Goal: Communication & Community: Share content

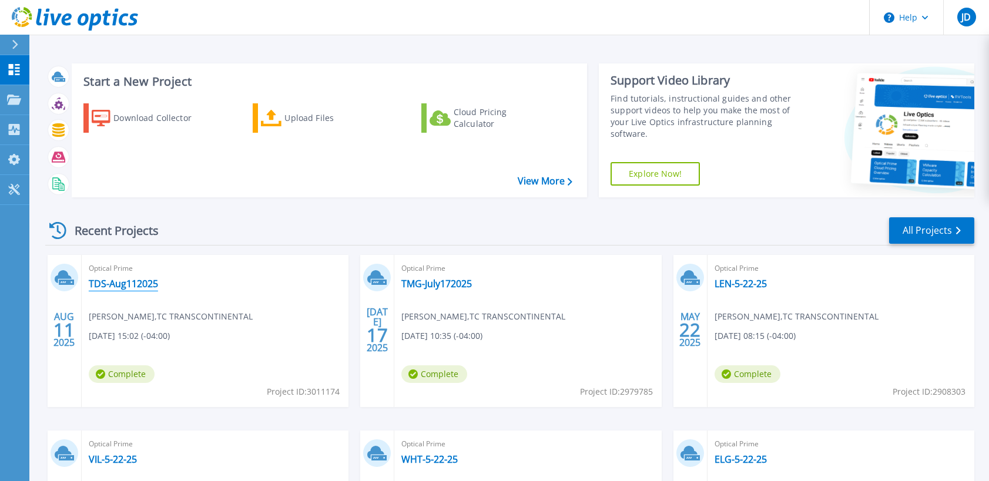
click at [133, 286] on link "TDS-Aug112025" at bounding box center [123, 284] width 69 height 12
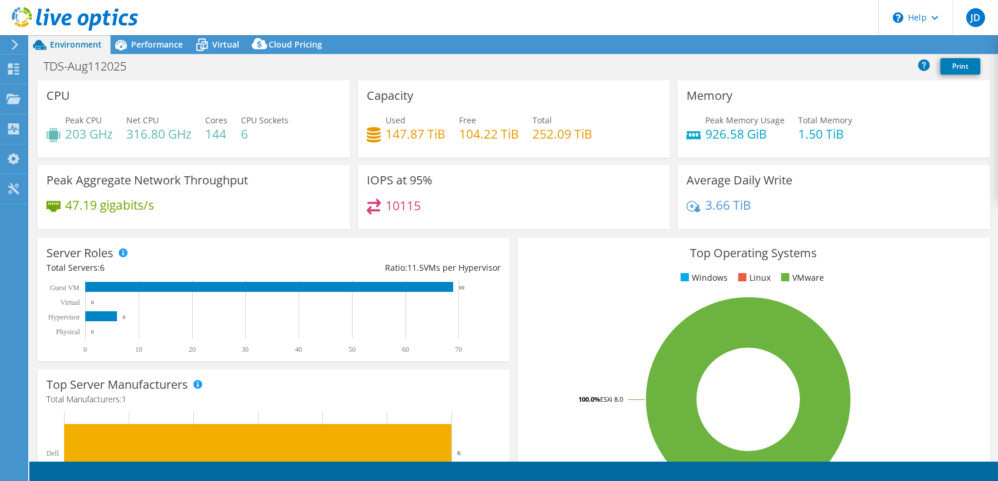
select select "USD"
click at [847, 46] on link "Share" at bounding box center [851, 45] width 48 height 18
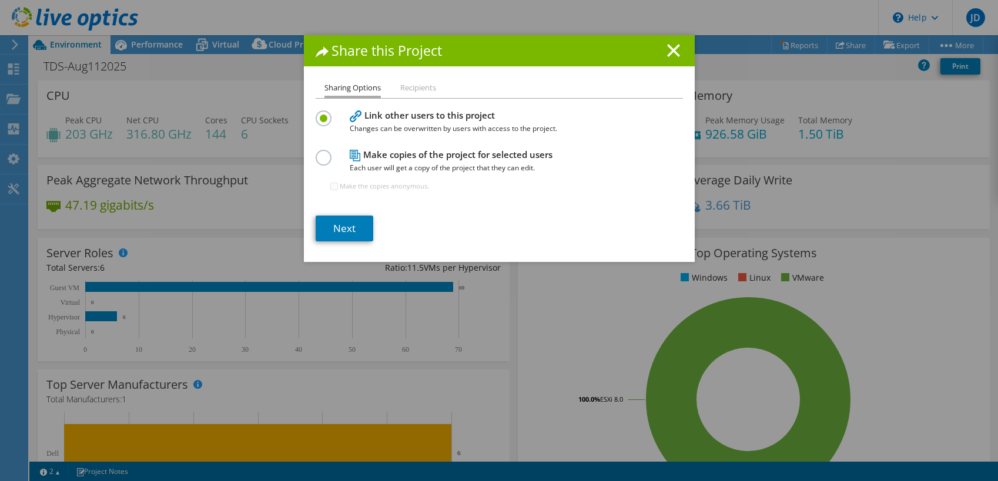
click at [414, 89] on li "Recipients" at bounding box center [418, 88] width 36 height 15
click at [344, 226] on link "Next" at bounding box center [345, 229] width 58 height 26
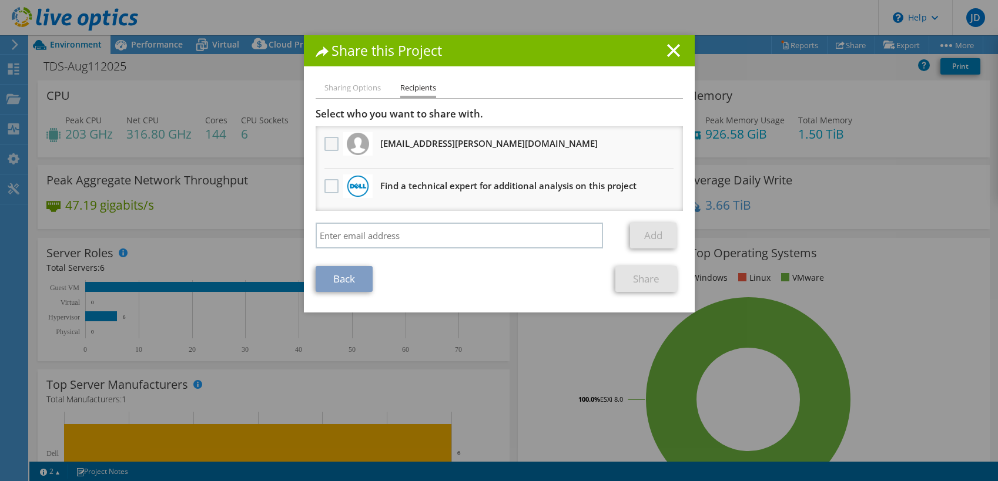
click at [330, 145] on label at bounding box center [332, 144] width 17 height 14
click at [0, 0] on input "checkbox" at bounding box center [0, 0] width 0 height 0
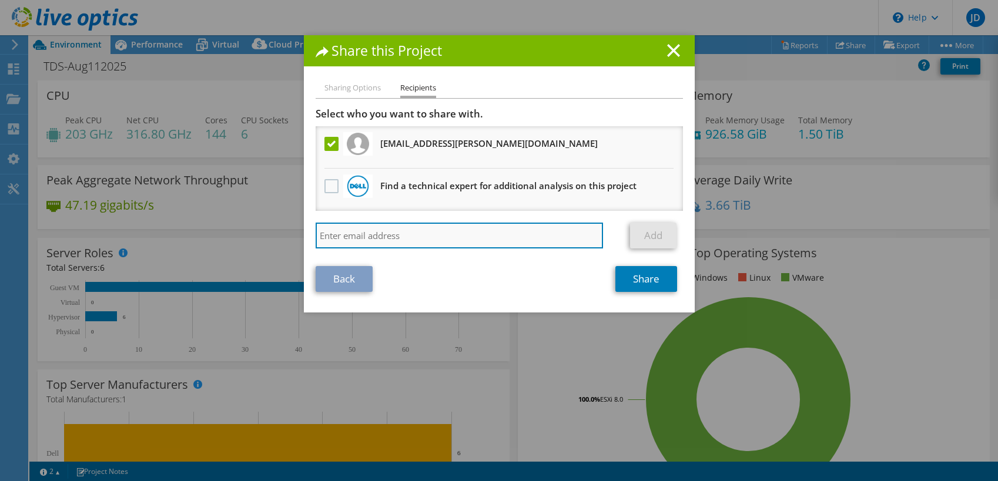
click at [419, 235] on input "search" at bounding box center [460, 236] width 288 height 26
click at [369, 234] on input "y" at bounding box center [460, 236] width 288 height 26
drag, startPoint x: 329, startPoint y: 235, endPoint x: 314, endPoint y: 235, distance: 14.7
click at [322, 235] on input "y" at bounding box center [460, 236] width 288 height 26
drag, startPoint x: 344, startPoint y: 235, endPoint x: 305, endPoint y: 237, distance: 38.9
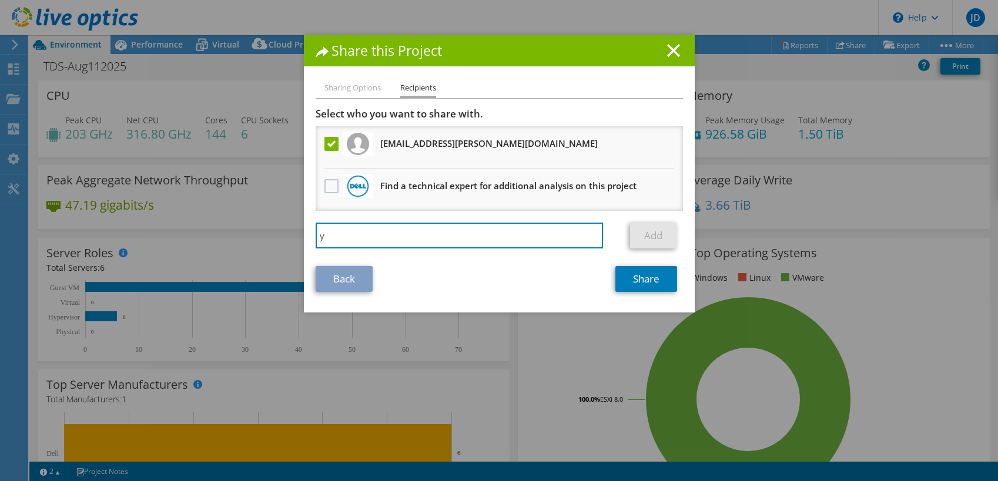
click at [305, 237] on div "Sharing Options Recipients Link other users to this project Changes can be over…" at bounding box center [499, 197] width 391 height 232
paste input "Y.Samlaji@dell.com"
drag, startPoint x: 323, startPoint y: 240, endPoint x: 323, endPoint y: 261, distance: 20.6
click at [323, 241] on input "Y.Samlaji@dell.com" at bounding box center [460, 236] width 288 height 26
type input "Y_Samlaji@dell.com"
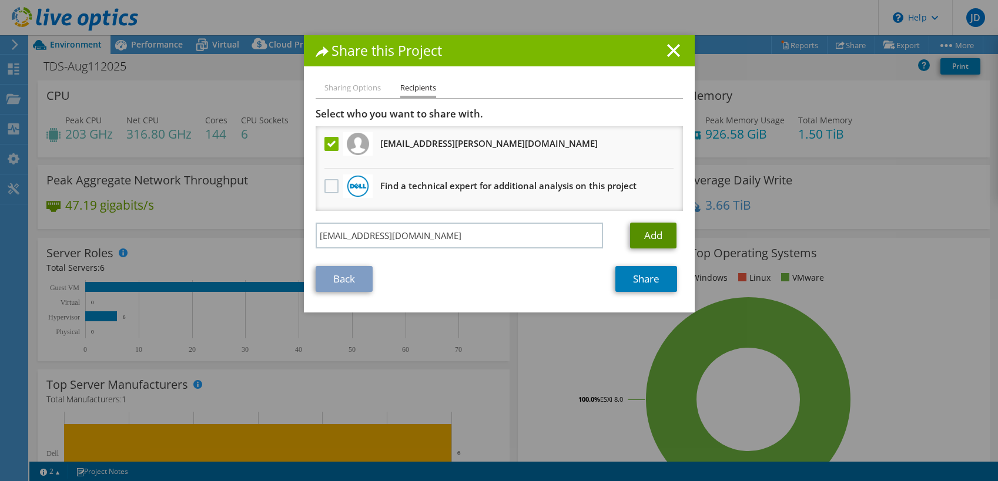
click at [661, 240] on link "Add" at bounding box center [653, 236] width 46 height 26
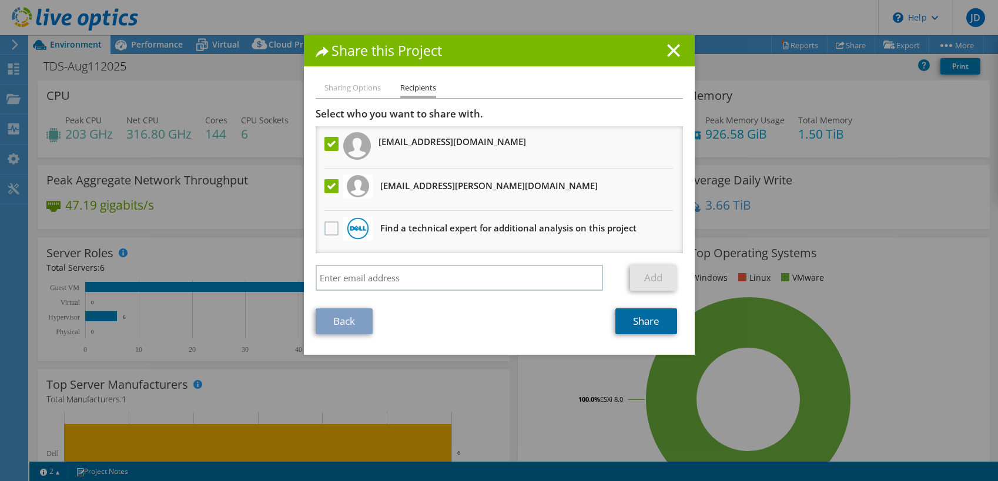
click at [647, 323] on link "Share" at bounding box center [646, 322] width 62 height 26
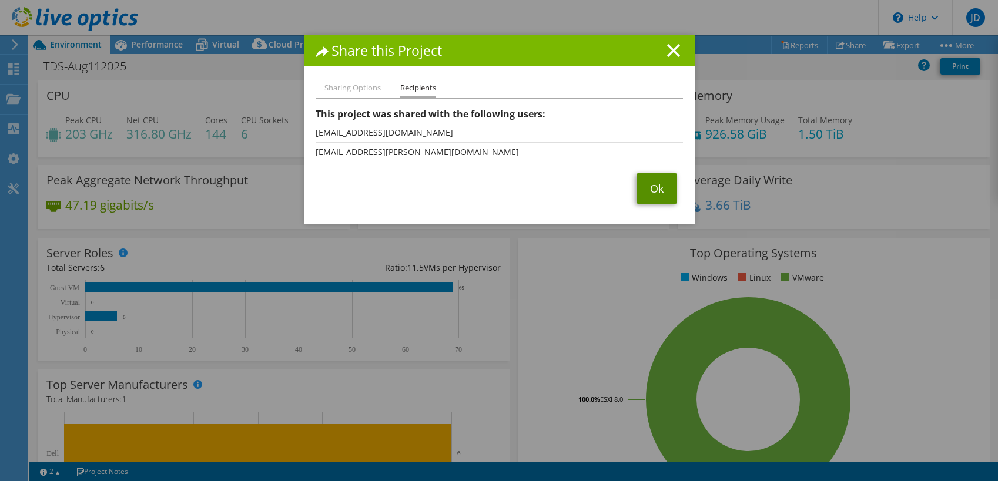
click at [662, 193] on link "Ok" at bounding box center [657, 188] width 41 height 31
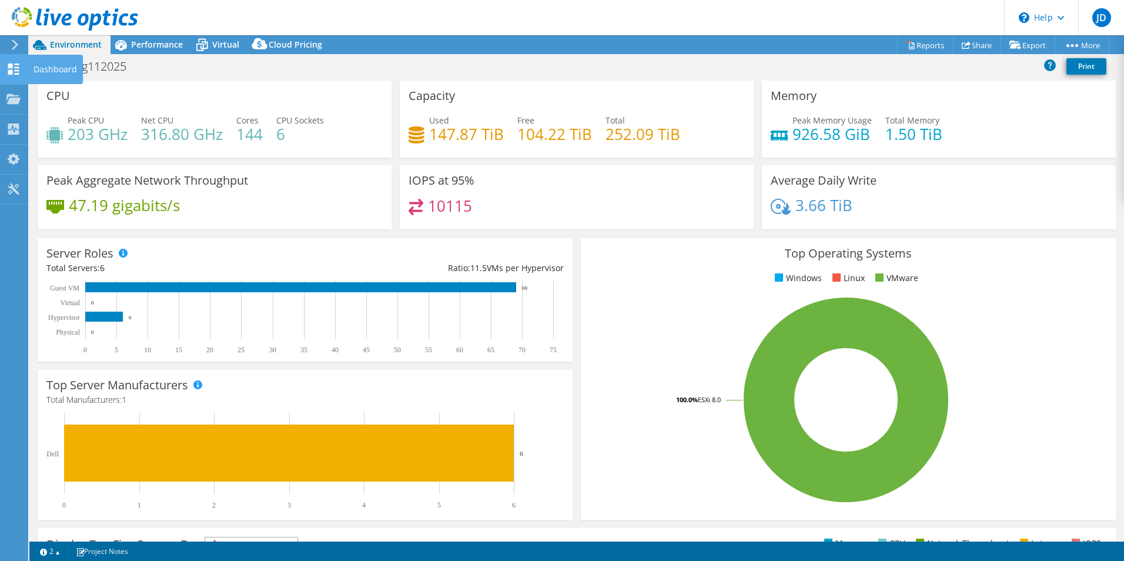
click at [15, 64] on use at bounding box center [13, 68] width 11 height 11
